Goal: Task Accomplishment & Management: Complete application form

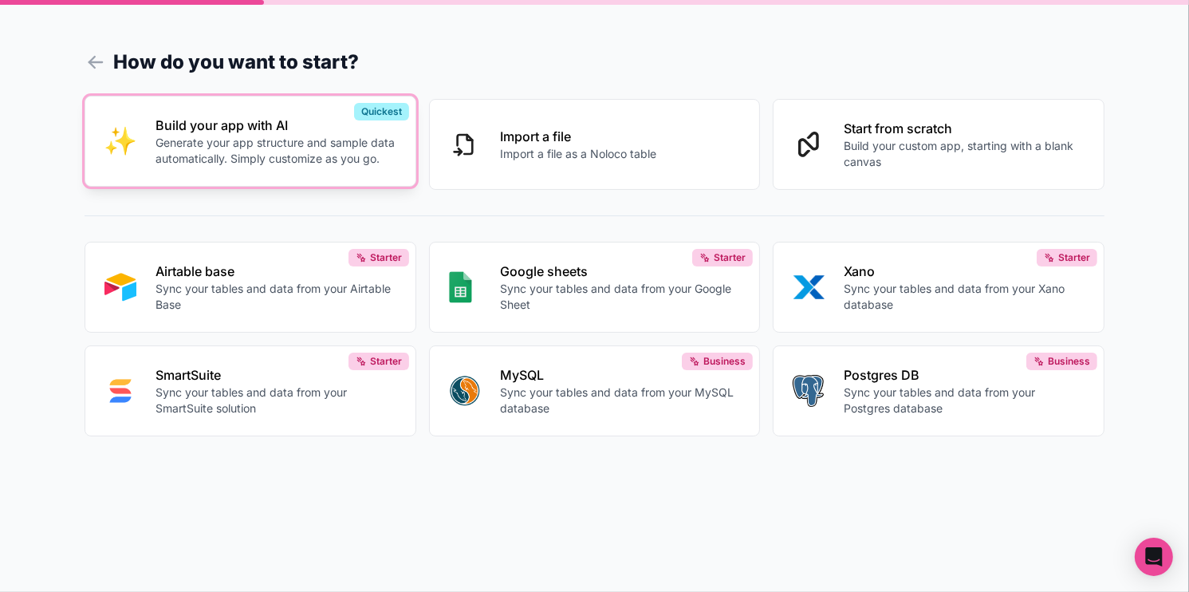
click at [226, 155] on p "Generate your app structure and sample data automatically. Simply customize as …" at bounding box center [276, 151] width 241 height 32
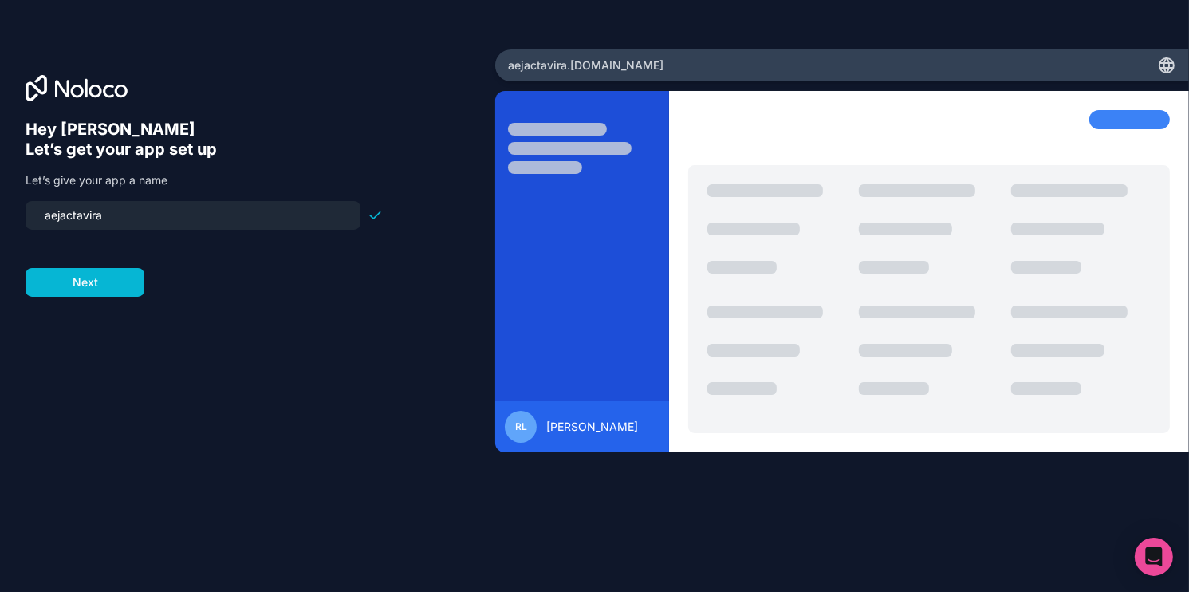
click at [149, 203] on div "aejactavira" at bounding box center [193, 215] width 335 height 29
click at [149, 212] on input "aejactavira" at bounding box center [193, 215] width 316 height 22
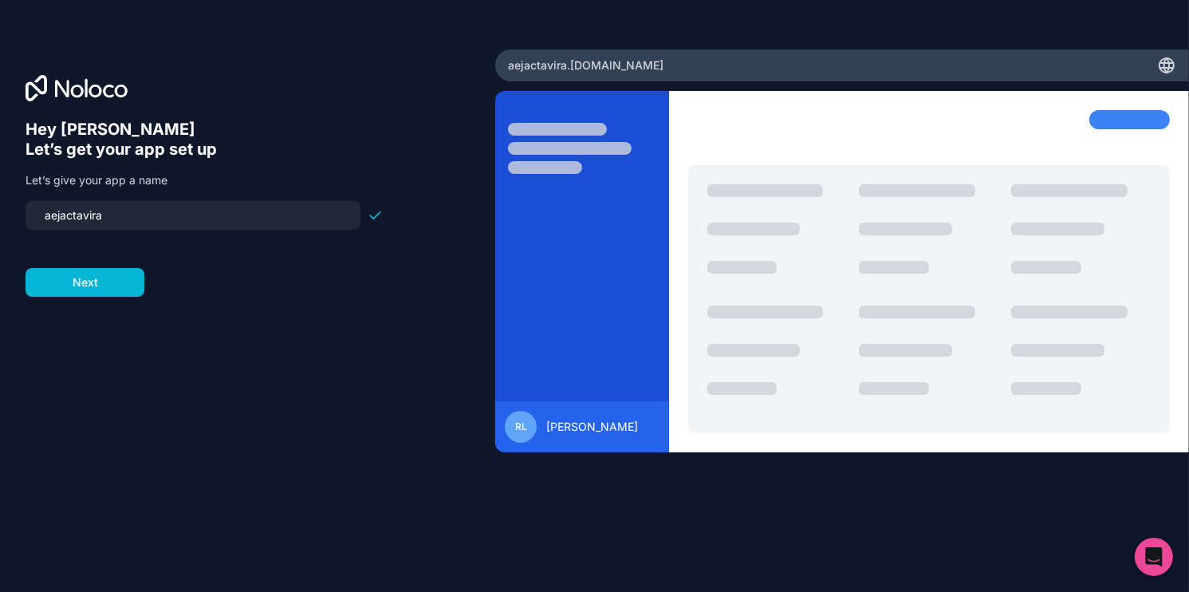
click at [149, 212] on input "aejactavira" at bounding box center [193, 215] width 316 height 22
type input "centro-medico-high"
click button "Next" at bounding box center [85, 282] width 119 height 29
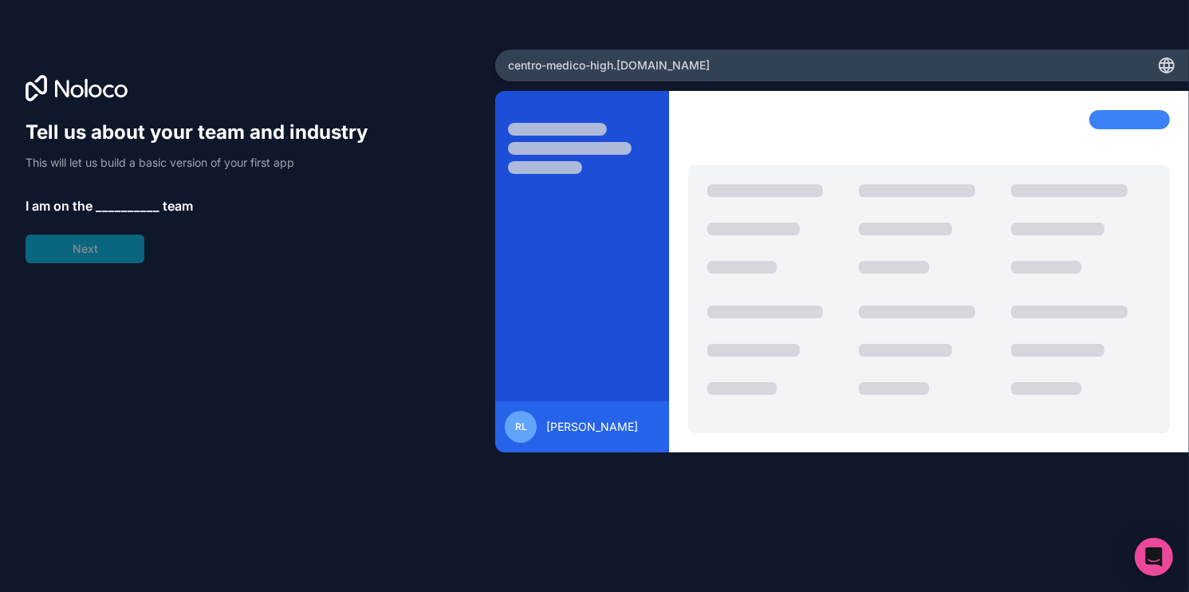
click at [123, 209] on span "__________" at bounding box center [128, 205] width 64 height 19
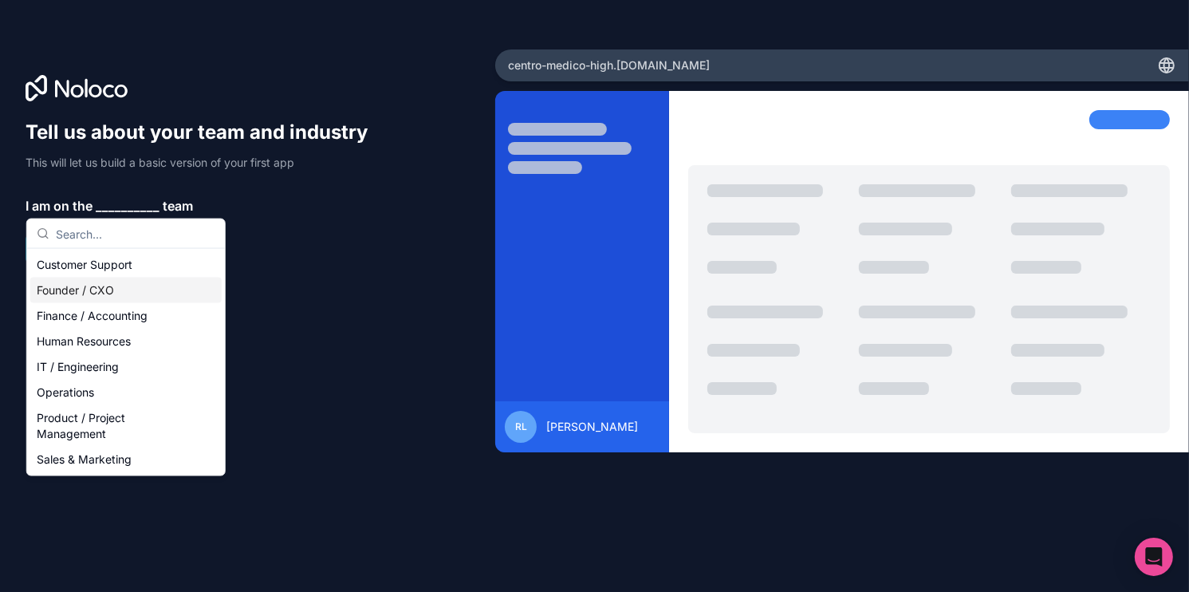
click at [108, 294] on div "Founder / CXO" at bounding box center [125, 291] width 191 height 26
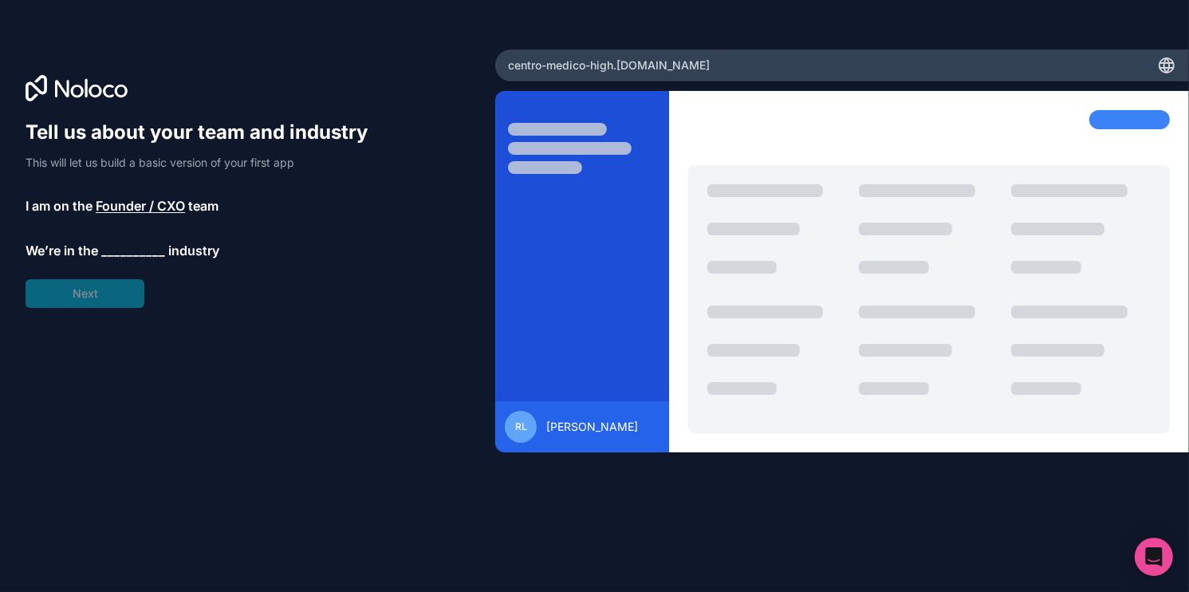
click at [108, 250] on span "__________" at bounding box center [133, 250] width 64 height 19
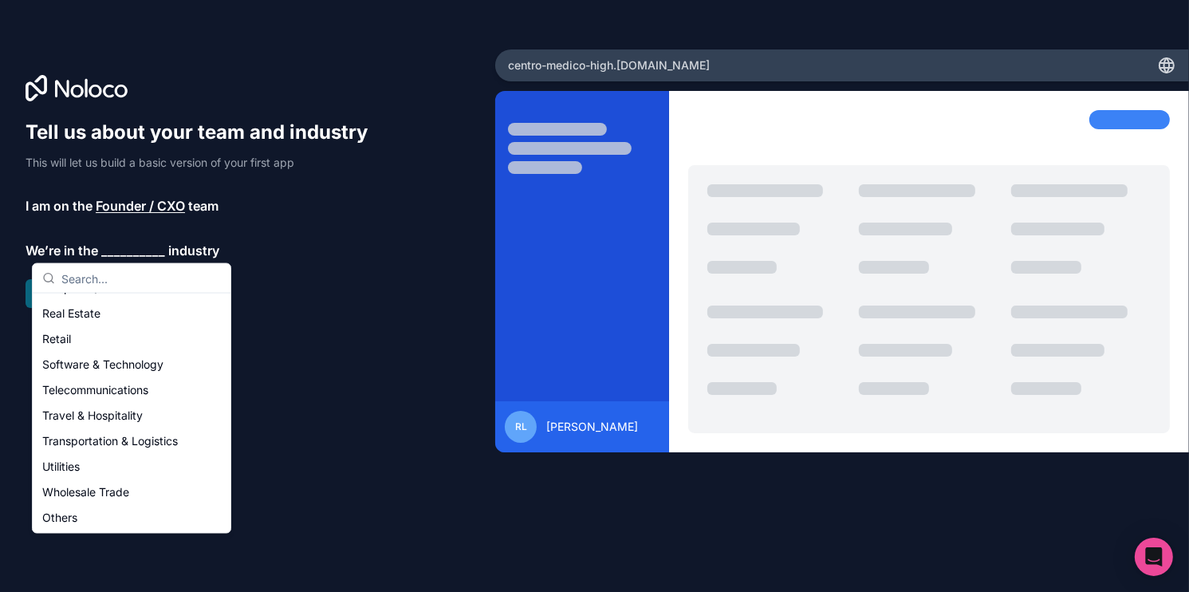
scroll to position [329, 0]
click at [81, 517] on div "Others" at bounding box center [131, 517] width 191 height 26
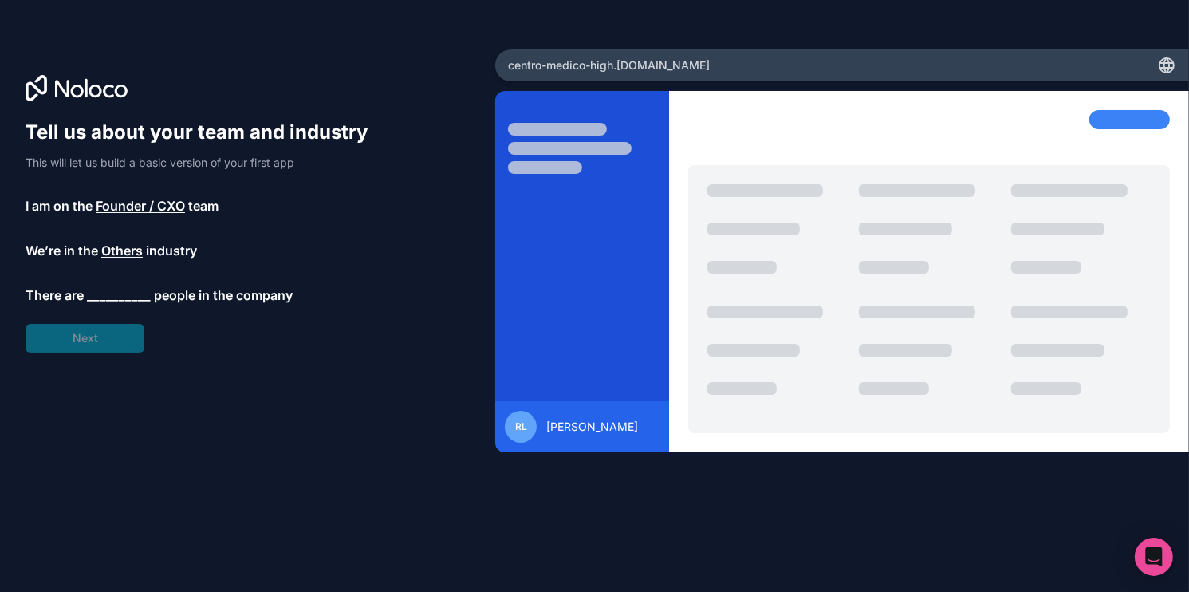
click at [101, 283] on div "Tell us about your team and industry This will let us build a basic version of …" at bounding box center [204, 236] width 357 height 233
click at [98, 291] on span "__________" at bounding box center [119, 295] width 64 height 19
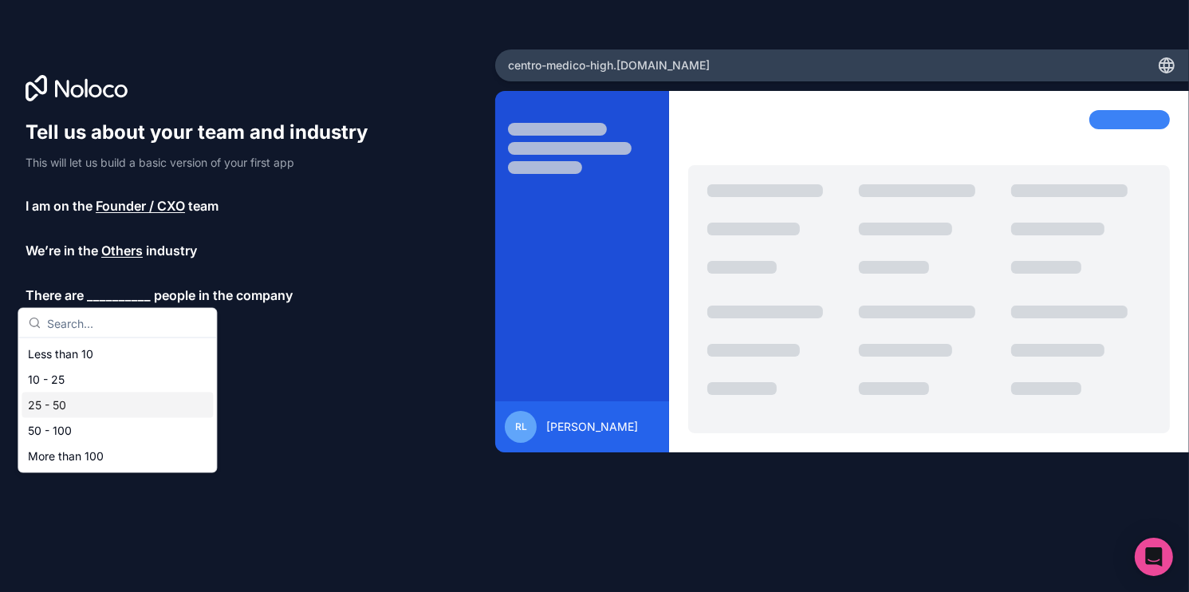
click at [61, 405] on div "25 - 50" at bounding box center [117, 405] width 191 height 26
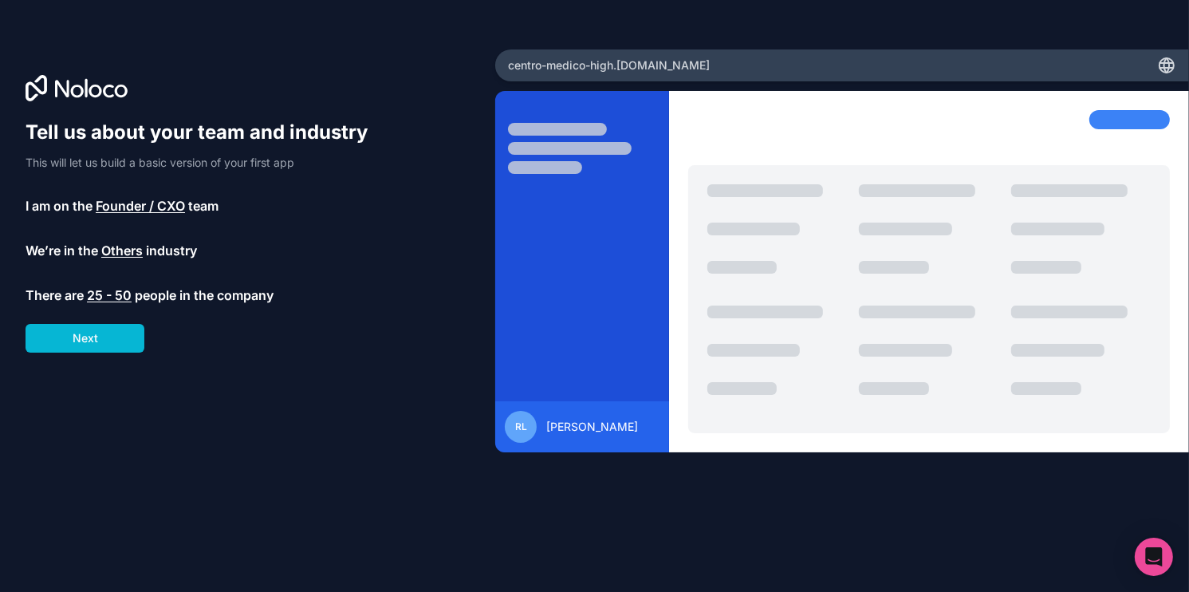
click at [119, 355] on div "Tell us about your team and industry This will let us build a basic version of …" at bounding box center [248, 318] width 444 height 397
click at [120, 345] on button "Next" at bounding box center [85, 338] width 119 height 29
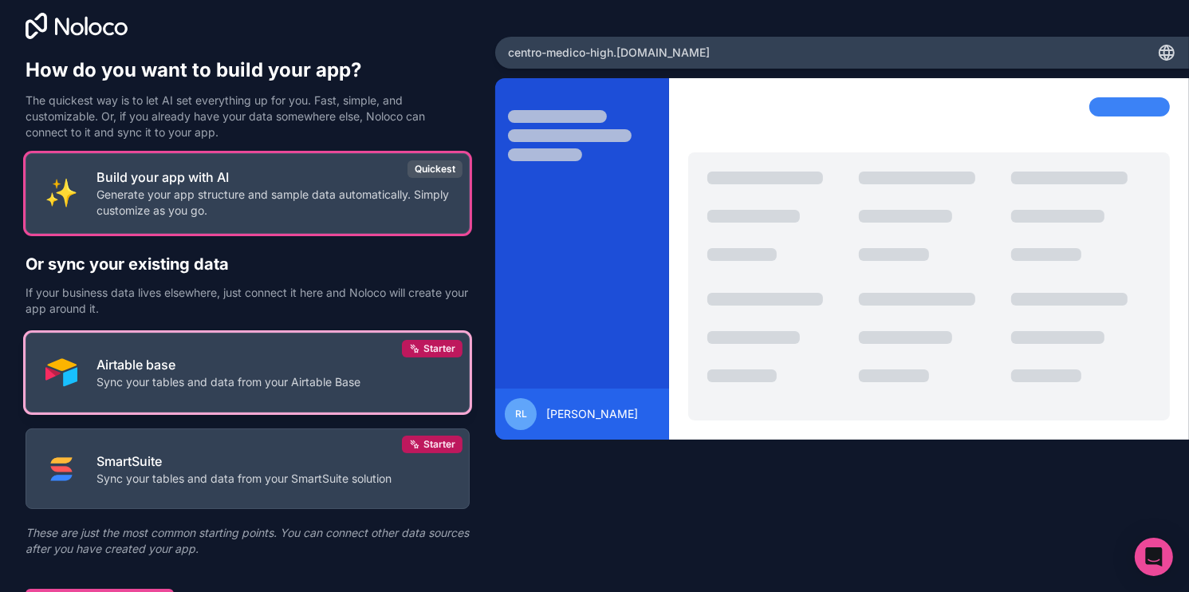
scroll to position [37, 0]
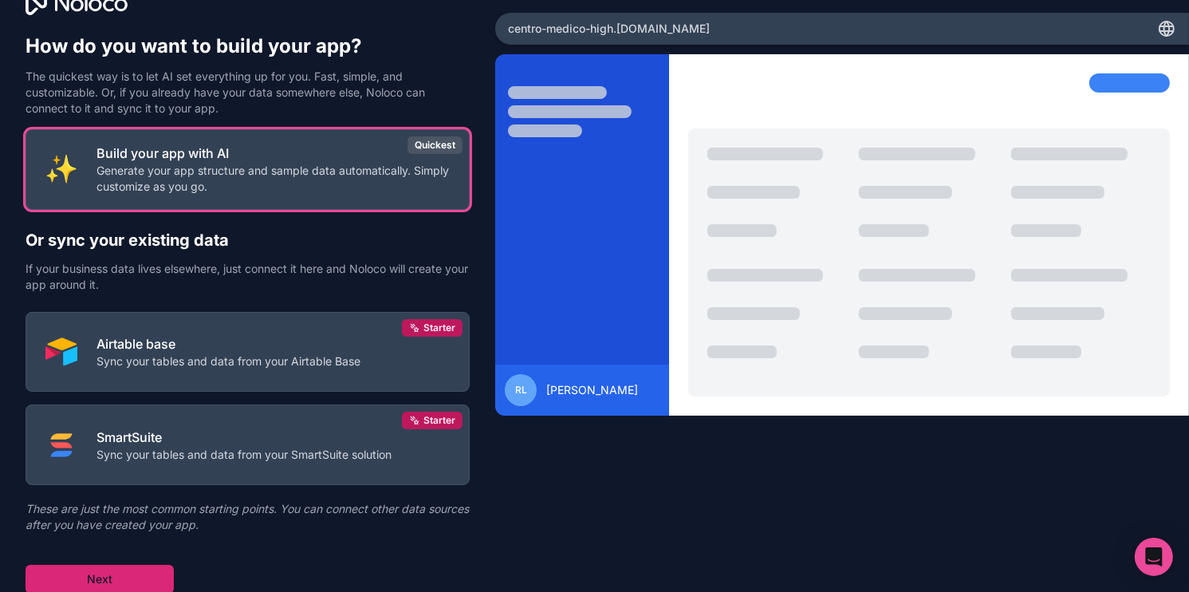
click at [111, 580] on button "Next" at bounding box center [100, 579] width 148 height 29
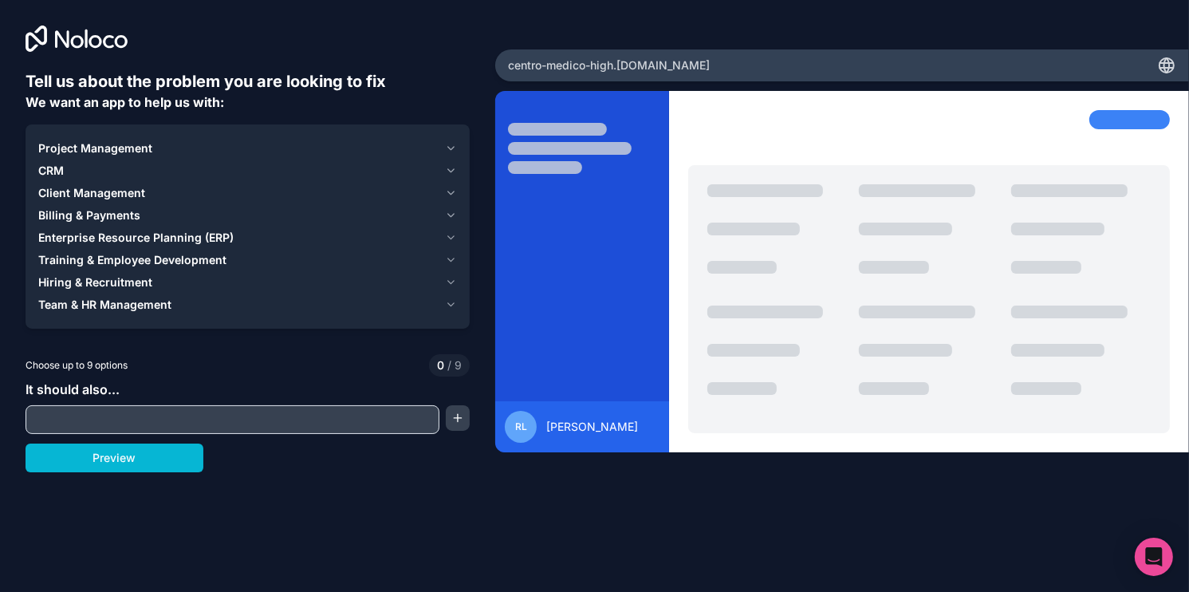
click at [89, 392] on span "It should also..." at bounding box center [73, 389] width 94 height 16
click at [70, 413] on input "text" at bounding box center [233, 419] width 406 height 22
click at [388, 471] on div "Preview" at bounding box center [248, 457] width 444 height 29
click at [111, 191] on span "Client Management" at bounding box center [91, 193] width 107 height 16
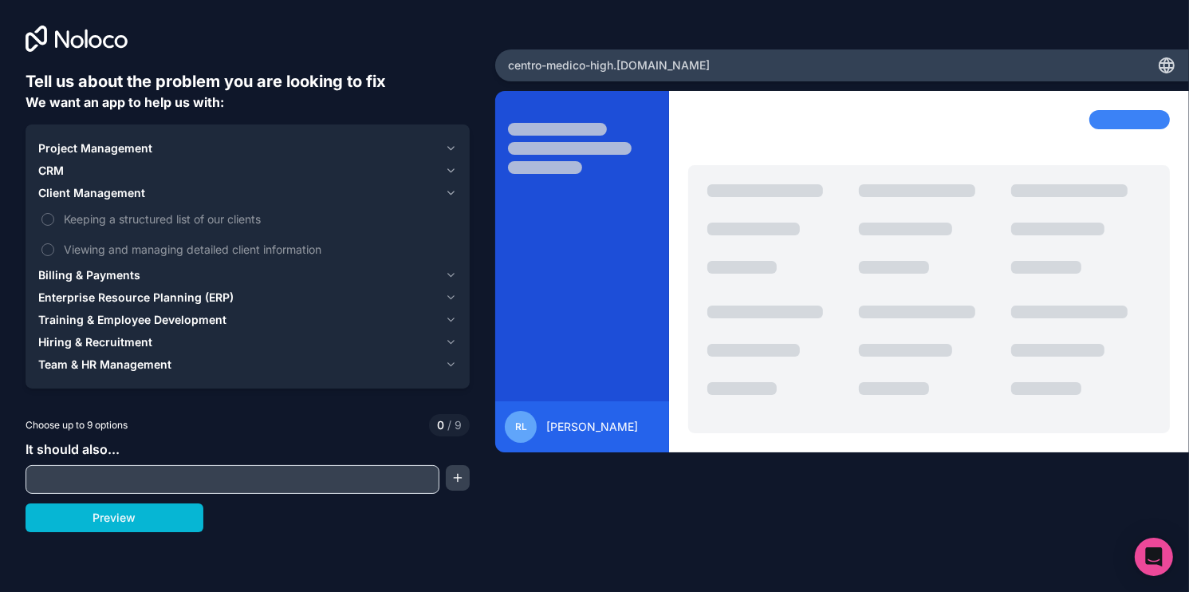
click at [111, 191] on span "Client Management" at bounding box center [91, 193] width 107 height 16
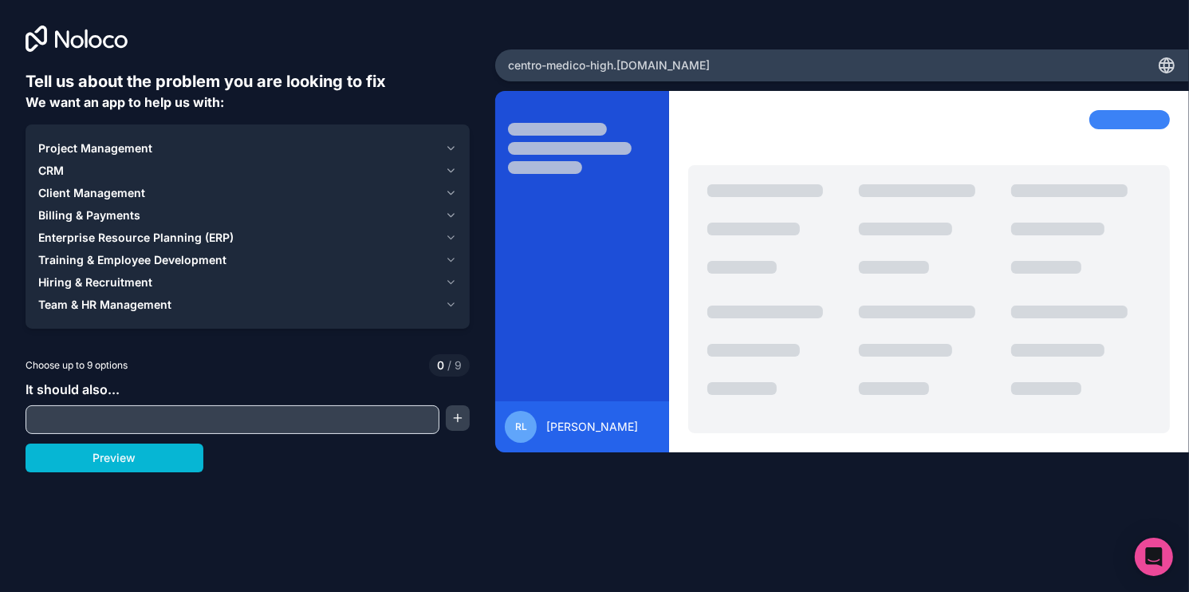
click at [96, 283] on span "Hiring & Recruitment" at bounding box center [95, 282] width 114 height 16
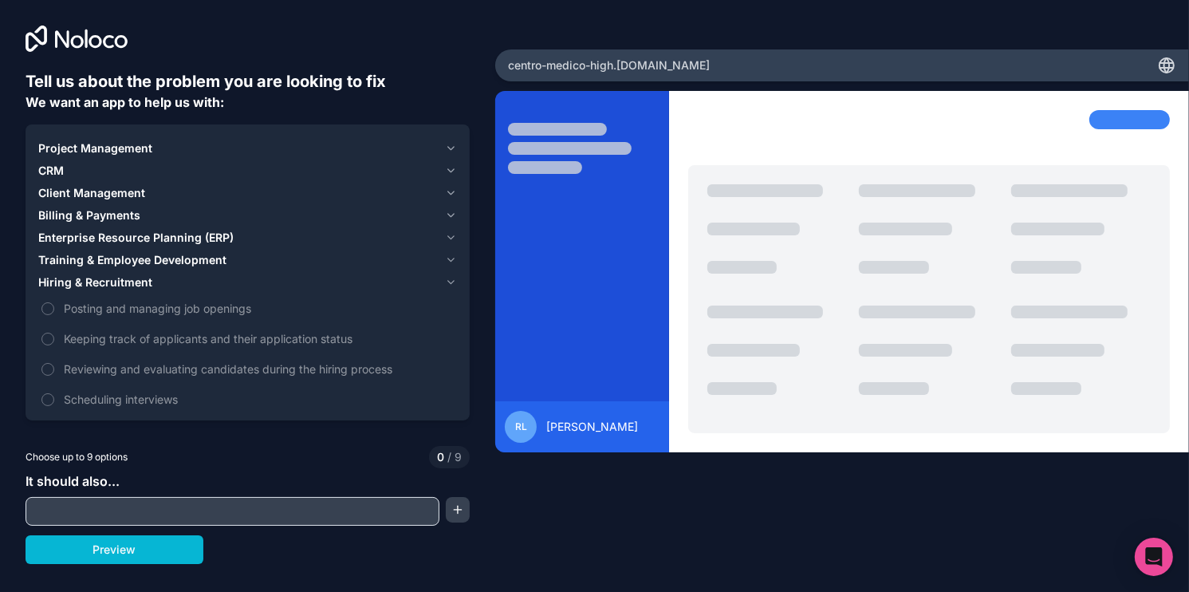
click at [108, 279] on span "Hiring & Recruitment" at bounding box center [95, 282] width 114 height 16
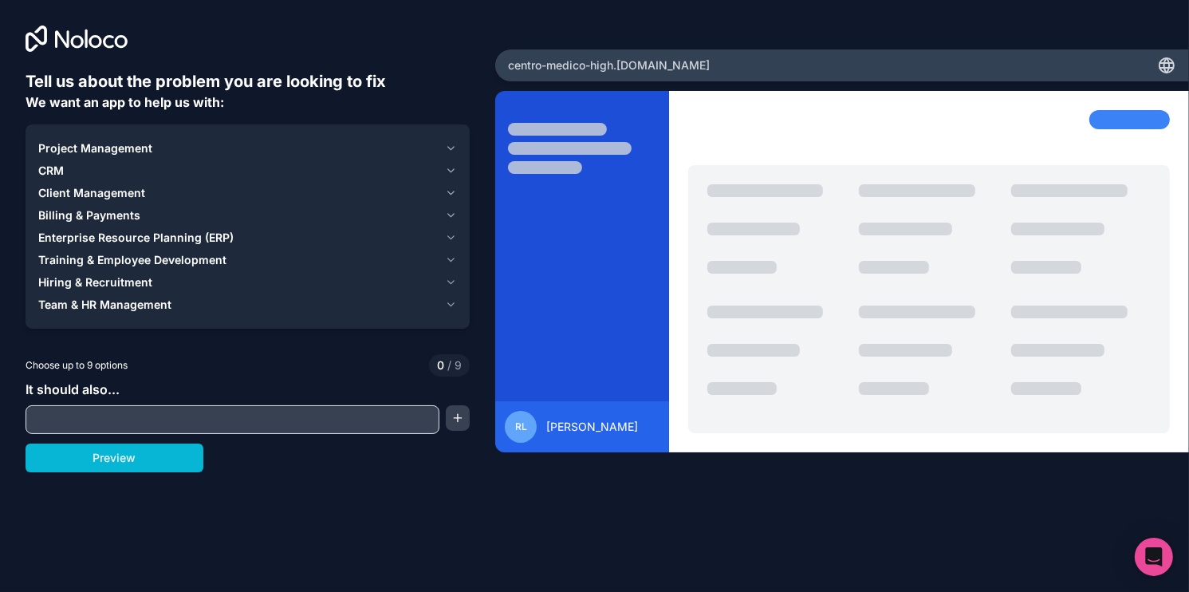
click at [101, 302] on span "Team & HR Management" at bounding box center [104, 305] width 133 height 16
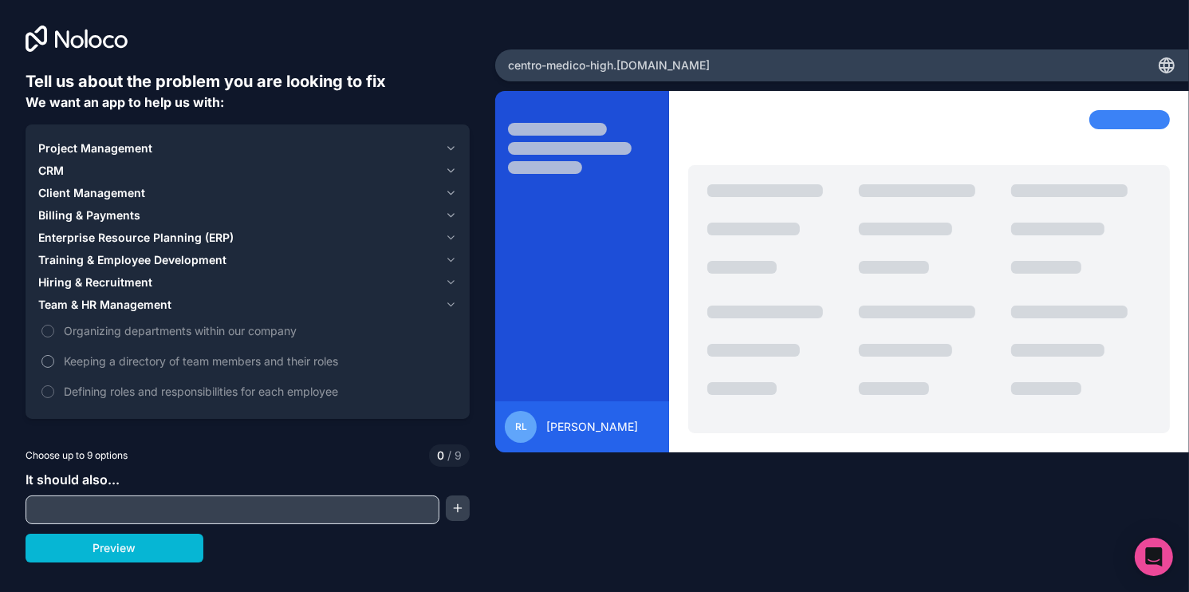
click at [306, 366] on span "Keeping a directory of team members and their roles" at bounding box center [259, 361] width 390 height 17
click at [54, 366] on button "Keeping a directory of team members and their roles" at bounding box center [47, 361] width 13 height 13
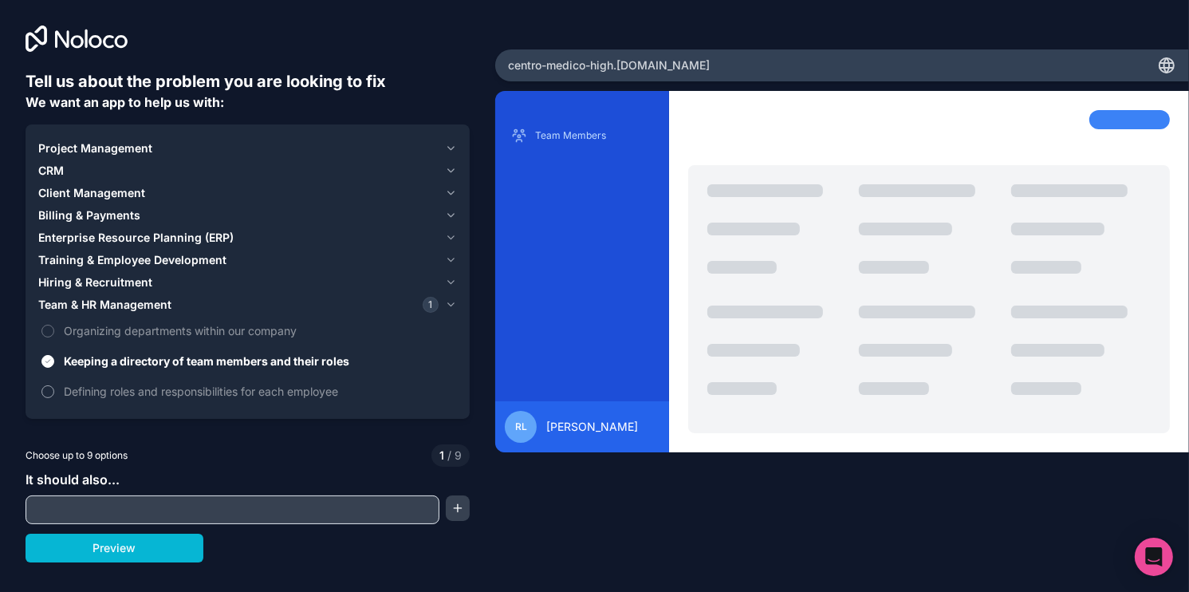
click at [227, 397] on span "Defining roles and responsibilities for each employee" at bounding box center [259, 391] width 390 height 17
click at [54, 397] on button "Defining roles and responsibilities for each employee" at bounding box center [47, 391] width 13 height 13
click at [227, 397] on span "Defining roles and responsibilities for each employee" at bounding box center [259, 391] width 390 height 17
click at [54, 397] on button "Defining roles and responsibilities for each employee" at bounding box center [47, 391] width 13 height 13
click at [124, 304] on span "Team & HR Management" at bounding box center [104, 305] width 133 height 16
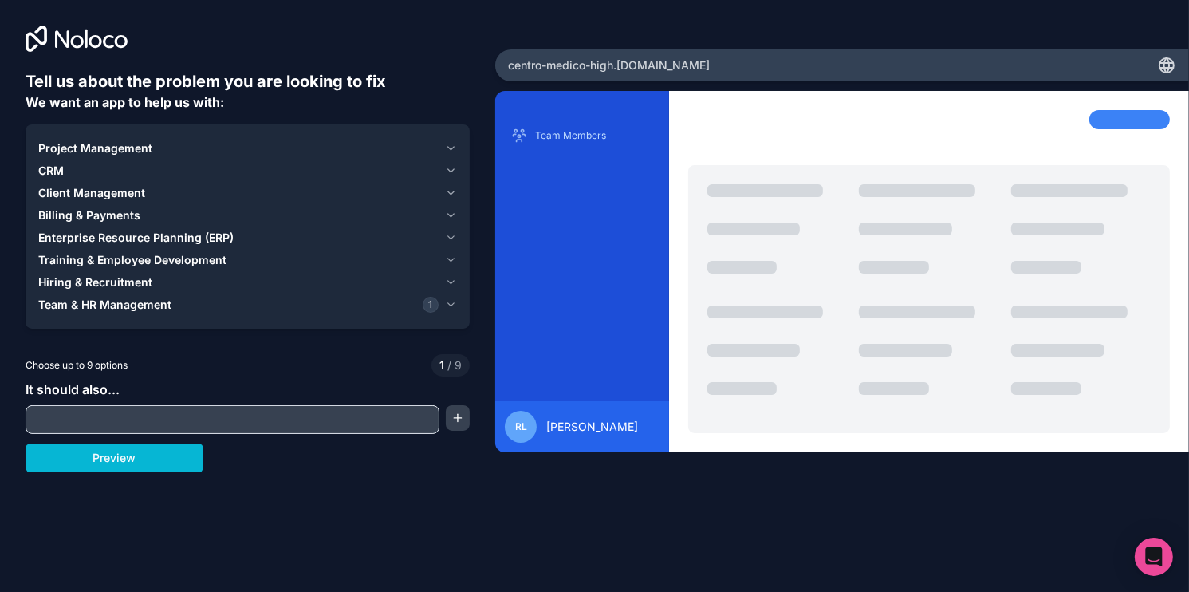
click at [140, 267] on span "Training & Employee Development" at bounding box center [132, 260] width 188 height 16
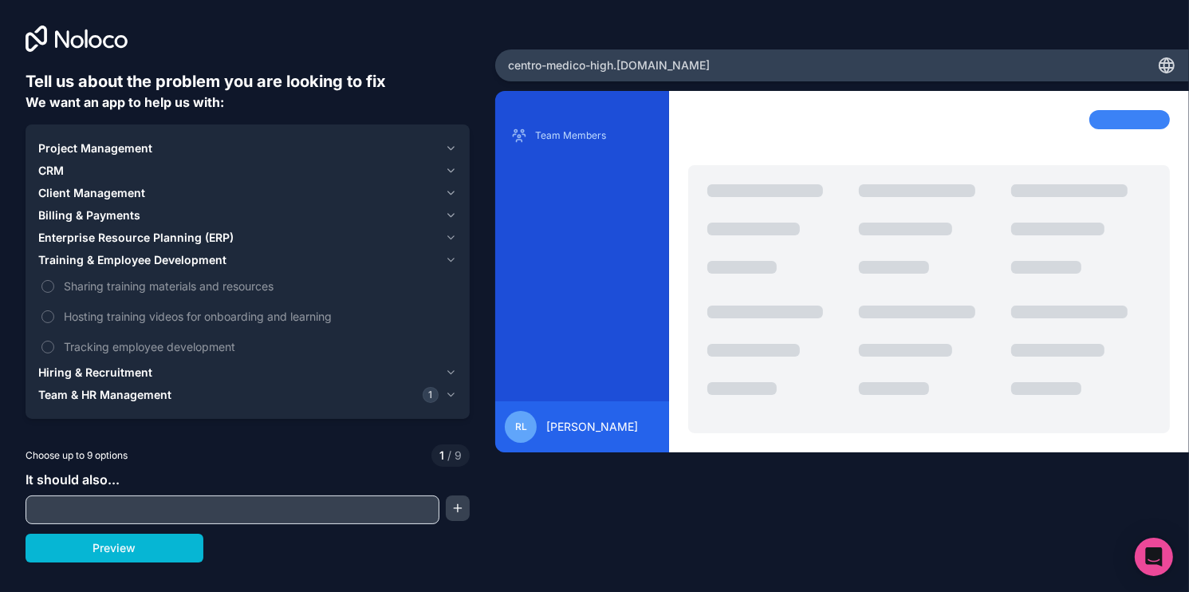
click at [144, 261] on span "Training & Employee Development" at bounding box center [132, 260] width 188 height 16
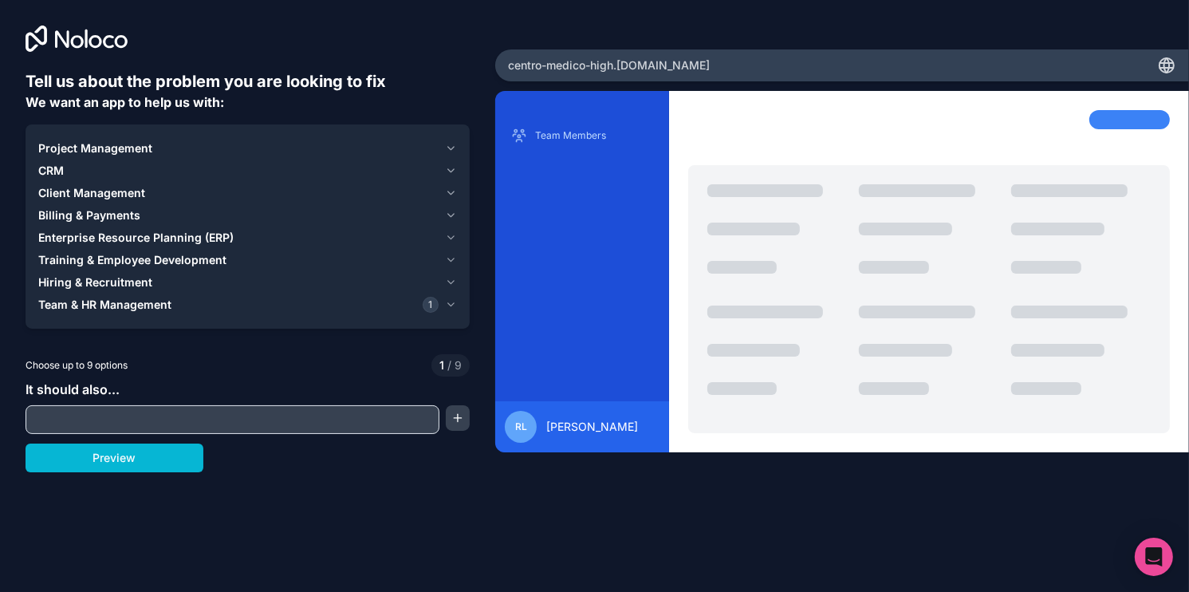
click at [128, 233] on span "Enterprise Resource Planning (ERP)" at bounding box center [135, 238] width 195 height 16
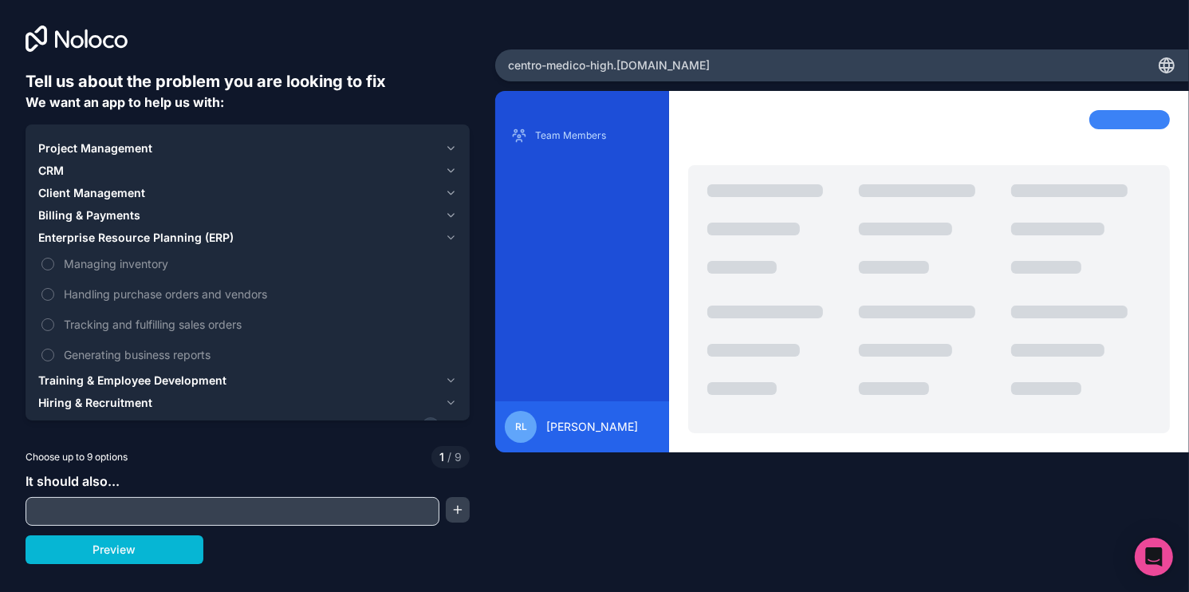
click at [111, 244] on span "Enterprise Resource Planning (ERP)" at bounding box center [135, 238] width 195 height 16
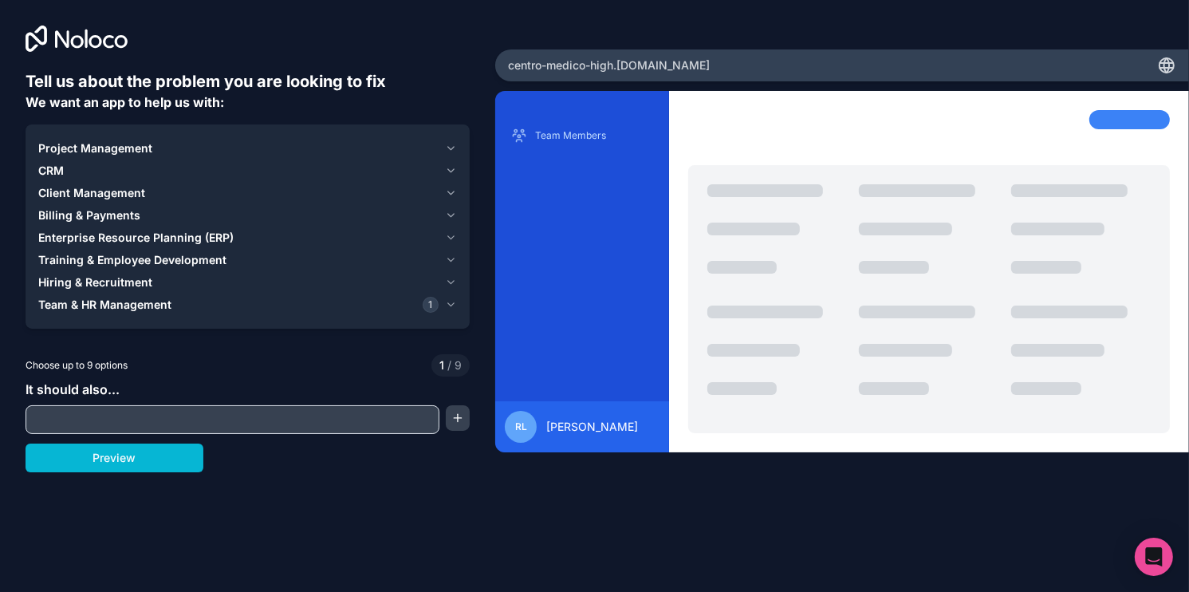
click at [114, 218] on span "Billing & Payments" at bounding box center [89, 215] width 102 height 16
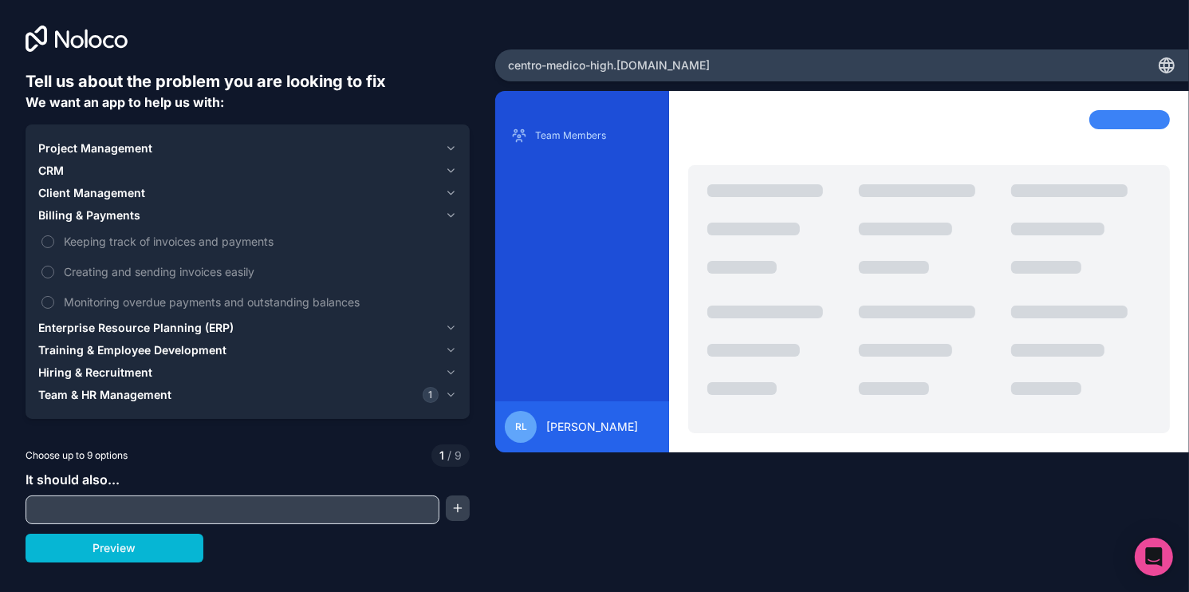
click at [112, 190] on span "Client Management" at bounding box center [91, 193] width 107 height 16
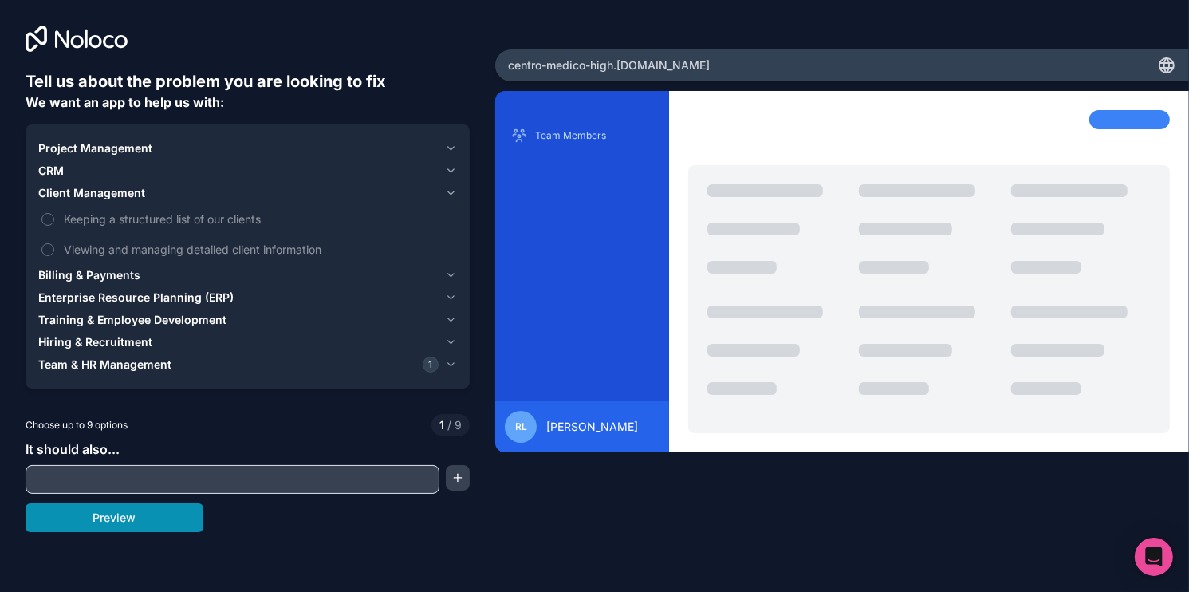
click at [108, 512] on button "Preview" at bounding box center [115, 517] width 178 height 29
click at [178, 478] on input "text" at bounding box center [233, 479] width 406 height 22
click at [130, 365] on span "Team & HR Management" at bounding box center [104, 365] width 133 height 16
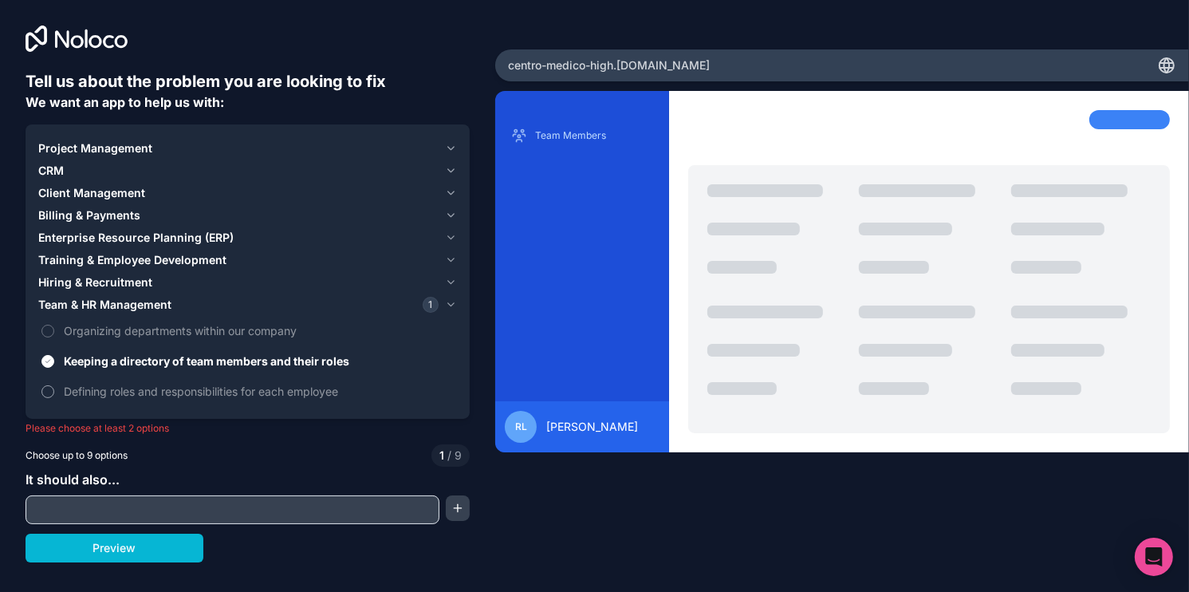
click at [101, 396] on span "Defining roles and responsibilities for each employee" at bounding box center [259, 391] width 390 height 17
click at [54, 396] on button "Defining roles and responsibilities for each employee" at bounding box center [47, 391] width 13 height 13
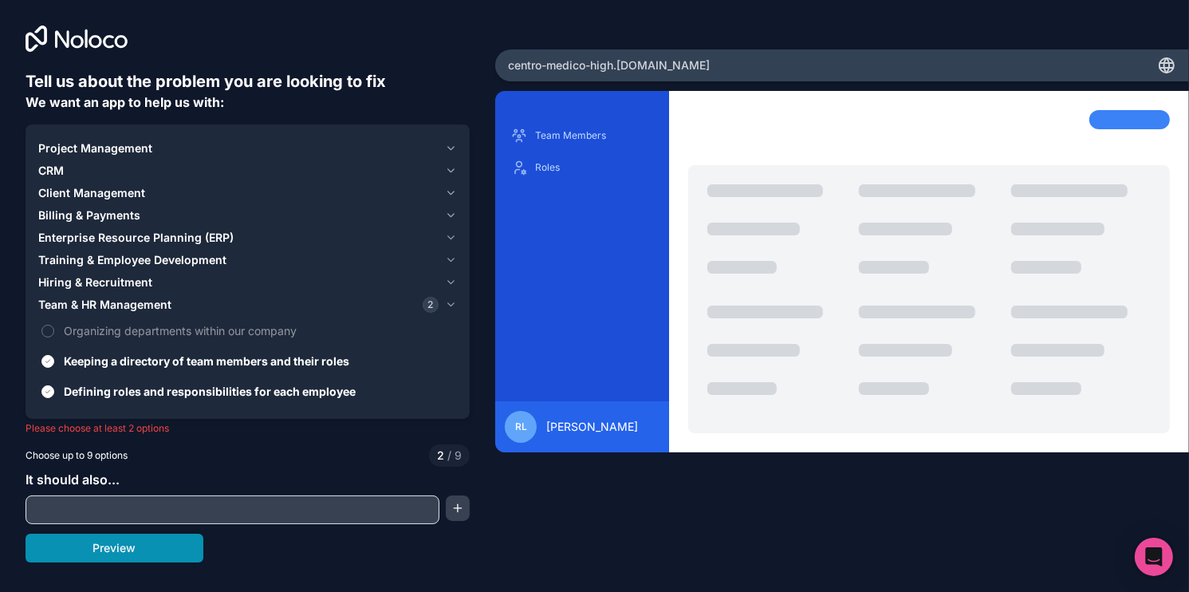
click at [120, 538] on button "Preview" at bounding box center [115, 548] width 178 height 29
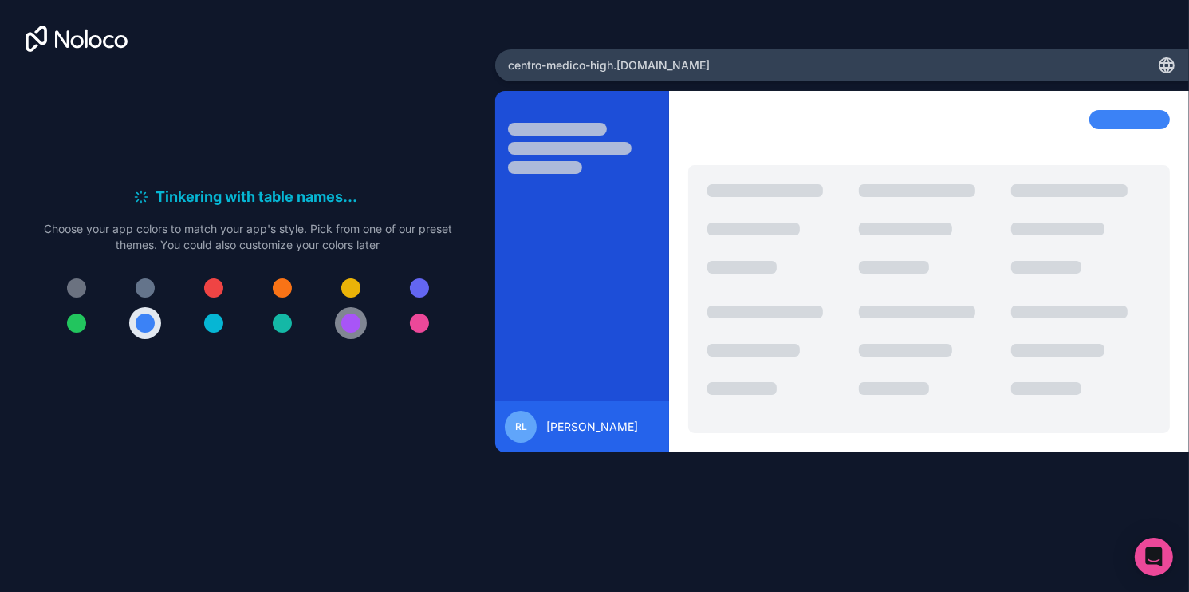
click at [348, 321] on div at bounding box center [350, 322] width 19 height 19
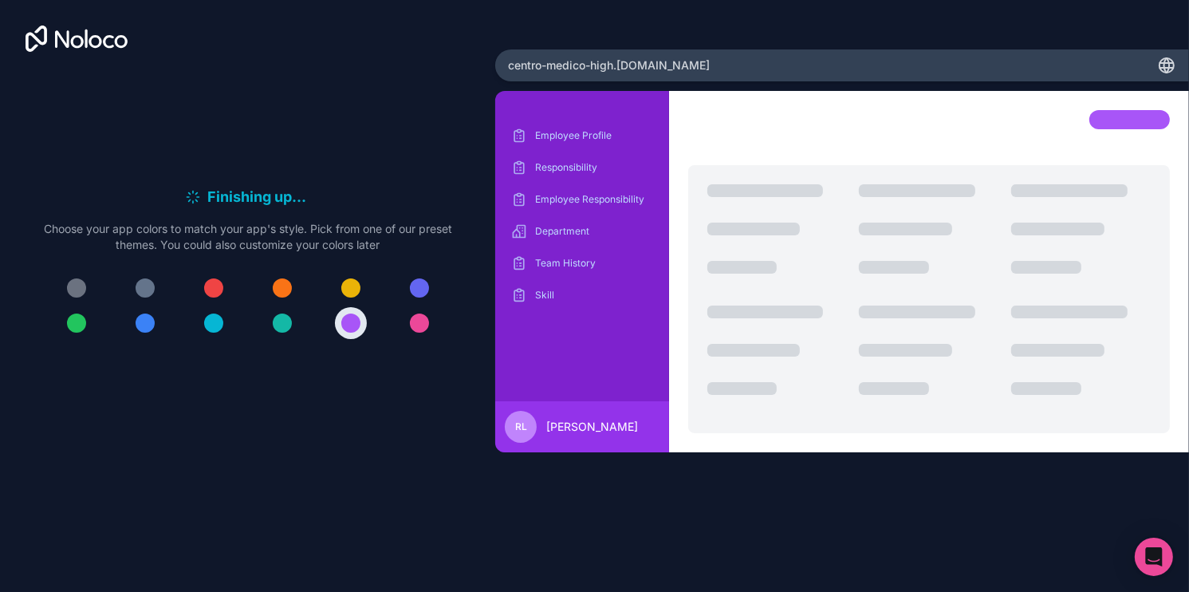
click at [588, 75] on div "centro-medico-high .[DOMAIN_NAME]" at bounding box center [842, 65] width 694 height 32
click at [360, 510] on div "Finishing up . . . Meanwhile, let's personalize it! Choose your app colors to m…" at bounding box center [594, 296] width 1189 height 592
